Goal: Go to known website: Access a specific website the user already knows

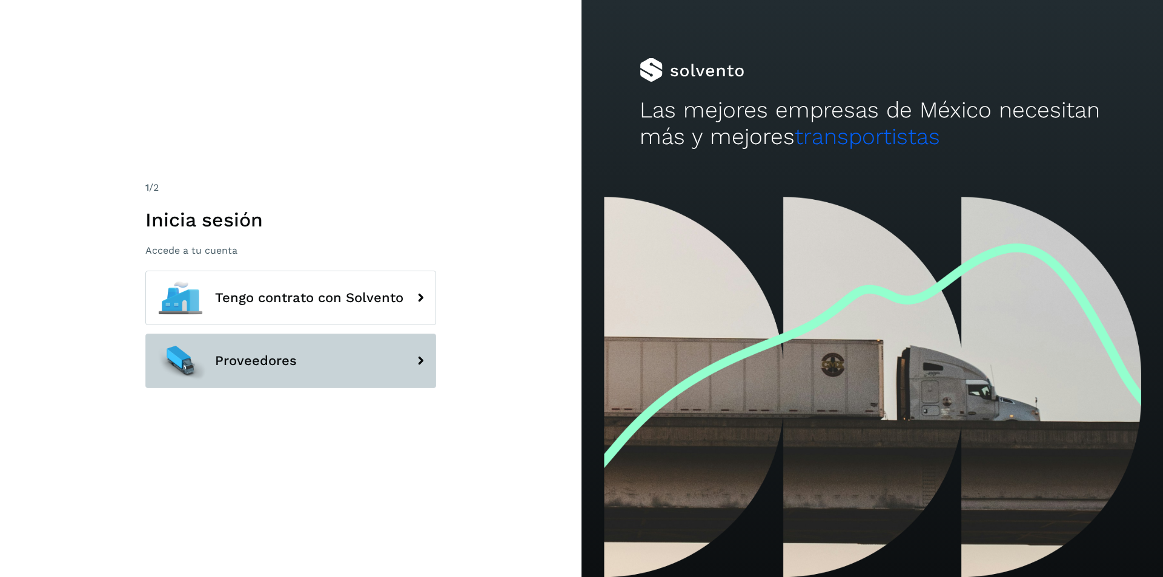
click at [394, 350] on button "Proveedores" at bounding box center [290, 361] width 291 height 54
click at [421, 363] on icon at bounding box center [420, 361] width 24 height 24
click at [237, 362] on span "Proveedores" at bounding box center [256, 361] width 82 height 15
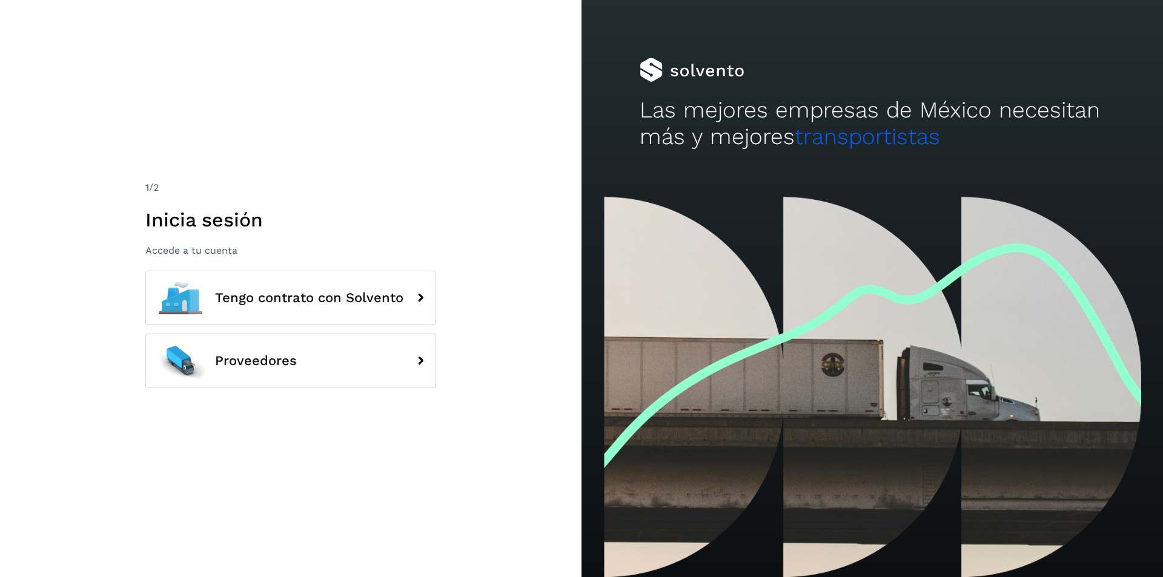
click at [516, 466] on div "1 /2 Inicia sesión Accede a tu cuenta Tengo contrato con Solvento Proveedores" at bounding box center [290, 288] width 581 height 577
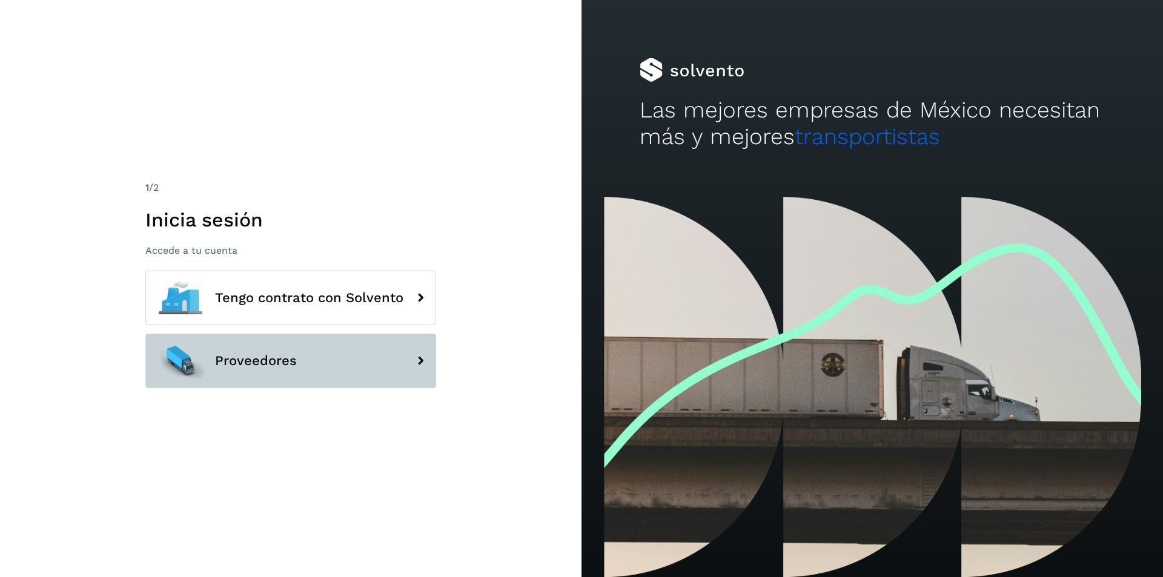
click at [309, 379] on button "Proveedores" at bounding box center [290, 361] width 291 height 54
click at [419, 361] on icon at bounding box center [420, 361] width 24 height 24
